Goal: Task Accomplishment & Management: Use online tool/utility

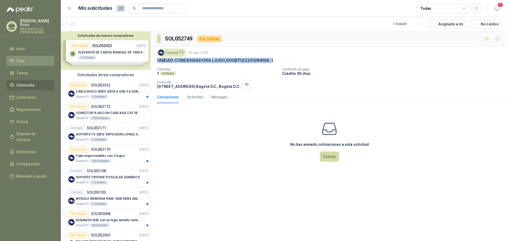
click at [20, 62] on span "Chat" at bounding box center [20, 61] width 8 height 6
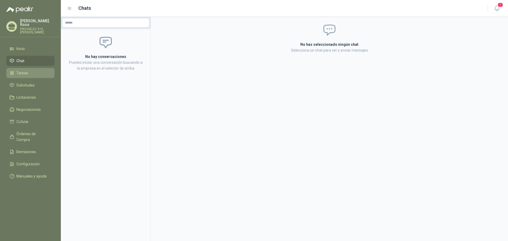
click at [37, 73] on li "Tareas" at bounding box center [31, 73] width 42 height 6
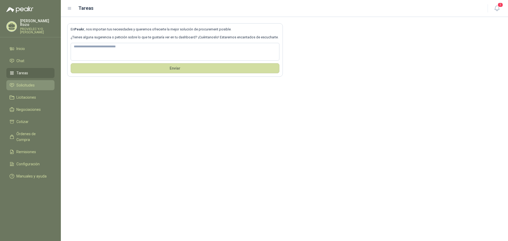
click at [34, 86] on span "Solicitudes" at bounding box center [25, 85] width 18 height 6
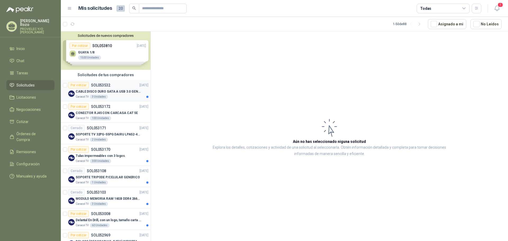
click at [104, 91] on p "CABLE DISCO DURO SATA A USB 3.0 GENERICO" at bounding box center [109, 91] width 66 height 5
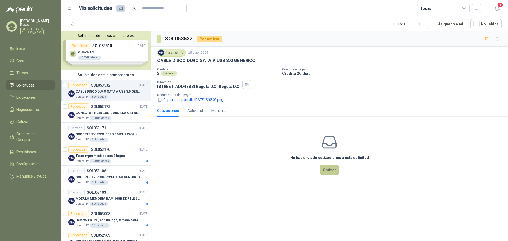
click at [331, 172] on button "Cotizar" at bounding box center [329, 170] width 19 height 10
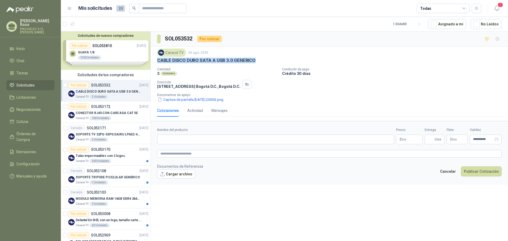
drag, startPoint x: 158, startPoint y: 59, endPoint x: 253, endPoint y: 60, distance: 95.3
click at [253, 60] on p "CABLE DISCO DURO SATA A USB 3.0 GENERICO" at bounding box center [206, 61] width 98 height 6
copy p "CABLE DISCO DURO SATA A USB 3.0 GENERICO"
click at [108, 114] on p "CONECTOR RJ45 CON CARCASA CAT 5E" at bounding box center [107, 113] width 62 height 5
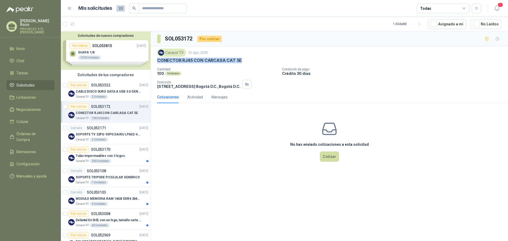
drag, startPoint x: 240, startPoint y: 60, endPoint x: 151, endPoint y: 59, distance: 89.2
click at [151, 59] on div "Caracol TV [DATE] CONECTOR RJ45 CON CARCASA CAT 5E Cantidad 100 Unidades Condic…" at bounding box center [329, 69] width 357 height 44
copy p "CONECTOR RJ45 CON CARCASA CAT 5E"
click at [107, 137] on p "SOPORTE TV 32PG-55PG DAIRU LPA52-446KIT2" at bounding box center [109, 134] width 66 height 5
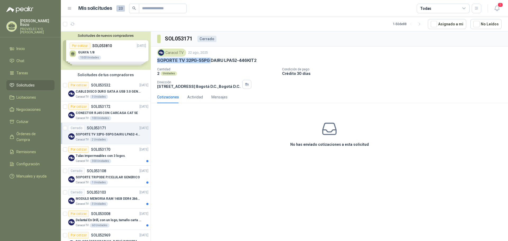
drag, startPoint x: 211, startPoint y: 59, endPoint x: 160, endPoint y: 61, distance: 51.6
click at [159, 61] on p "SOPORTE TV 32PG-55PG DAIRU LPA52-446KIT2" at bounding box center [207, 61] width 100 height 6
drag, startPoint x: 257, startPoint y: 59, endPoint x: 153, endPoint y: 59, distance: 104.0
click at [153, 59] on div "Caracol TV [DATE] SOPORTE TV 32PG-55PG DAIRU LPA52-446KIT2 Cantidad 2 Unidades …" at bounding box center [329, 69] width 357 height 44
copy p "SOPORTE TV 32PG-55PG DAIRU LPA52-446KIT2"
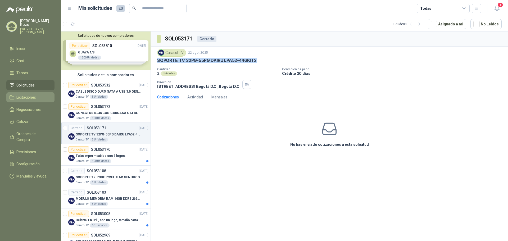
click at [27, 94] on link "Licitaciones" at bounding box center [30, 97] width 48 height 10
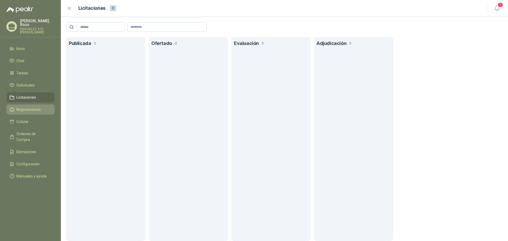
click at [29, 111] on span "Negociaciones" at bounding box center [28, 110] width 24 height 6
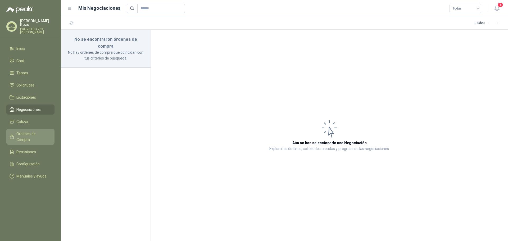
click at [27, 132] on span "Órdenes de Compra" at bounding box center [32, 137] width 33 height 12
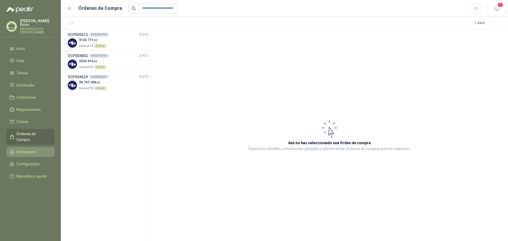
click at [35, 149] on span "Remisiones" at bounding box center [26, 152] width 20 height 6
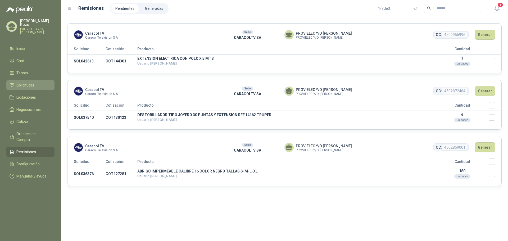
click at [28, 84] on span "Solicitudes" at bounding box center [25, 85] width 18 height 6
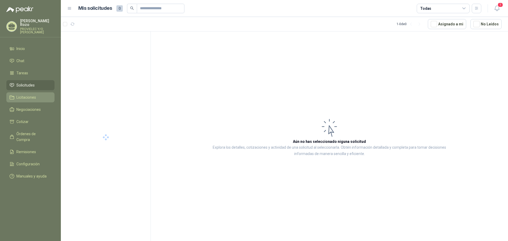
click at [30, 99] on span "Licitaciones" at bounding box center [26, 98] width 20 height 6
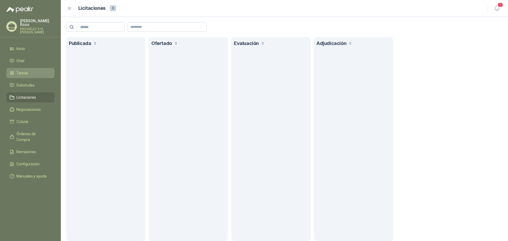
drag, startPoint x: 24, startPoint y: 73, endPoint x: 25, endPoint y: 76, distance: 3.7
click at [24, 73] on span "Tareas" at bounding box center [22, 73] width 12 height 6
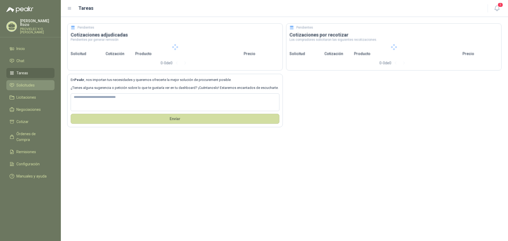
click at [28, 86] on span "Solicitudes" at bounding box center [25, 85] width 18 height 6
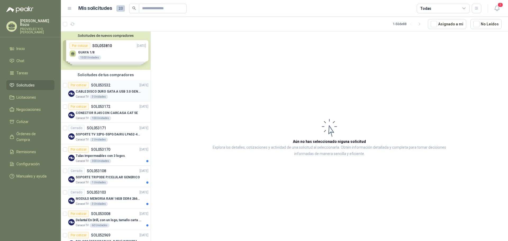
click at [118, 90] on p "CABLE DISCO DURO SATA A USB 3.0 GENERICO" at bounding box center [109, 91] width 66 height 5
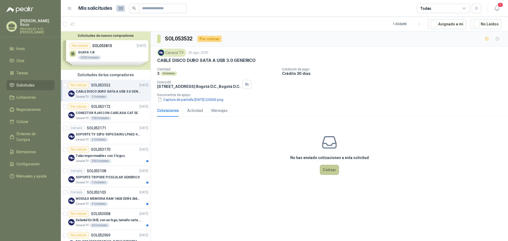
click at [328, 171] on button "Cotizar" at bounding box center [329, 170] width 19 height 10
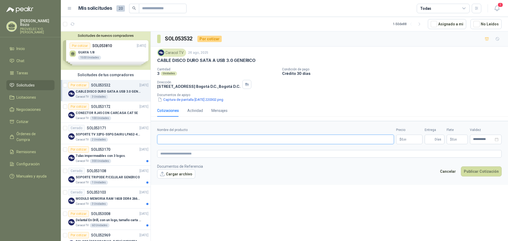
click at [185, 141] on input "Nombre del producto" at bounding box center [275, 140] width 237 height 10
drag, startPoint x: 173, startPoint y: 139, endPoint x: 119, endPoint y: 140, distance: 54.5
click at [119, 140] on div "Solicitudes de nuevos compradores Por cotizar SOL053810 [DATE] GUAYA 1/8 1500 U…" at bounding box center [284, 137] width 447 height 212
type input "*"
type input "**********"
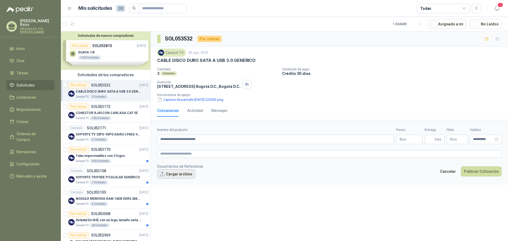
click at [177, 175] on button "Cargar archivo" at bounding box center [176, 174] width 38 height 10
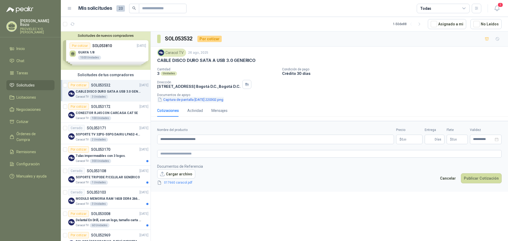
click at [186, 101] on button "Captura de pantalla [DATE] 220302.png" at bounding box center [190, 100] width 67 height 6
click at [100, 111] on p "CONECTOR RJ45 CON CARCASA CAT 5E" at bounding box center [107, 113] width 62 height 5
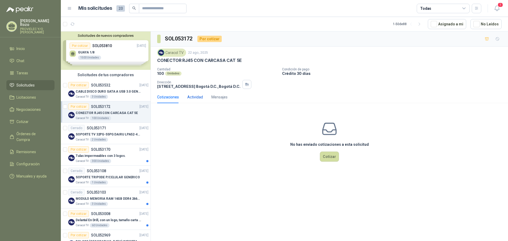
click at [195, 97] on div "Actividad" at bounding box center [195, 97] width 16 height 6
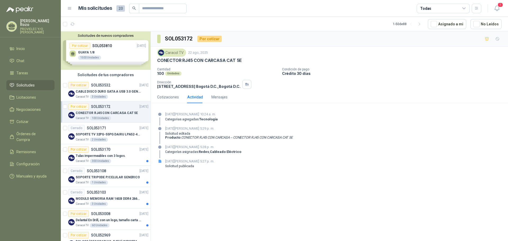
click at [208, 38] on div "Por cotizar" at bounding box center [209, 39] width 24 height 6
click at [219, 99] on div "Mensajes" at bounding box center [220, 97] width 16 height 6
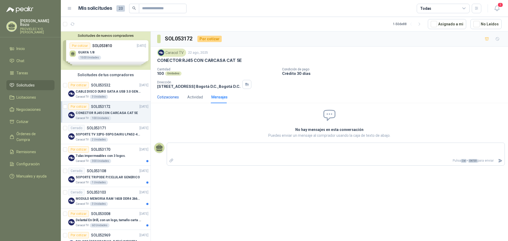
click at [167, 97] on div "Cotizaciones" at bounding box center [168, 97] width 22 height 6
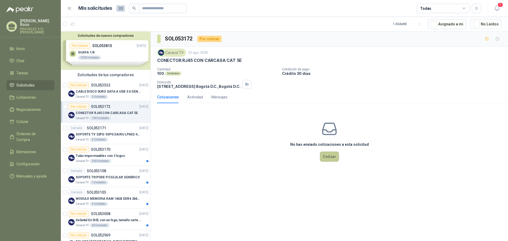
click at [332, 159] on button "Cotizar" at bounding box center [329, 157] width 19 height 10
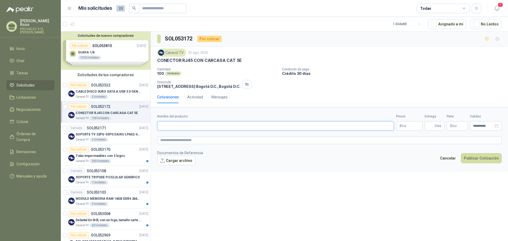
click at [186, 125] on input "Nombre del producto" at bounding box center [275, 126] width 237 height 10
type input "*"
type input "**********"
